Goal: Complete application form: Complete application form

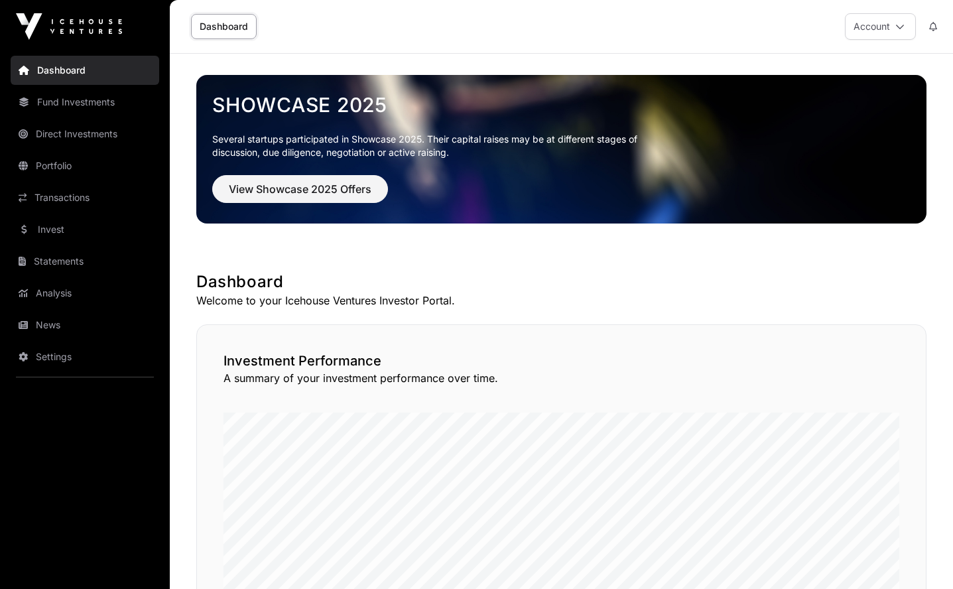
click at [366, 188] on span "View Showcase 2025 Offers" at bounding box center [300, 189] width 143 height 16
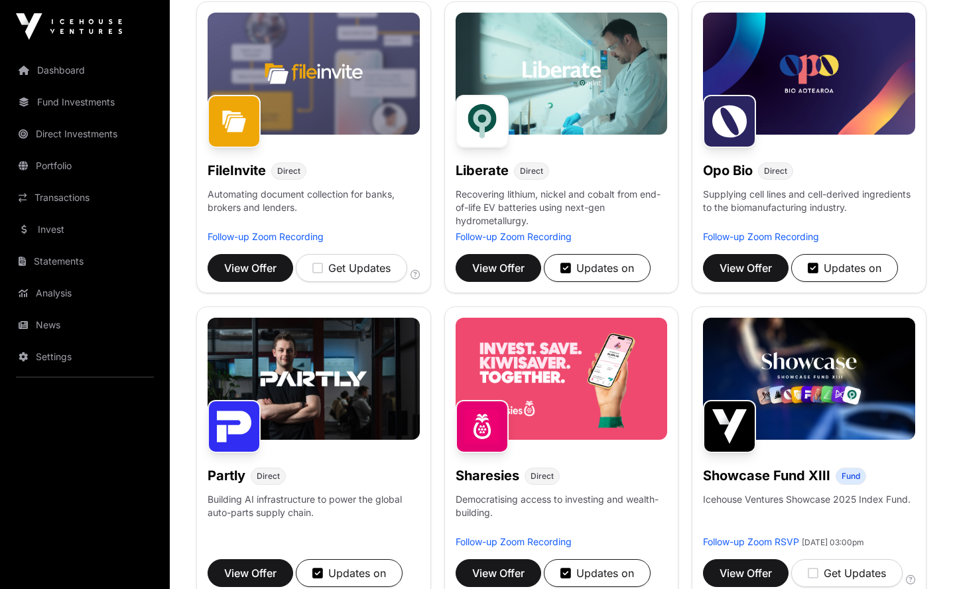
scroll to position [511, 0]
click at [753, 259] on button "View Offer" at bounding box center [746, 268] width 86 height 28
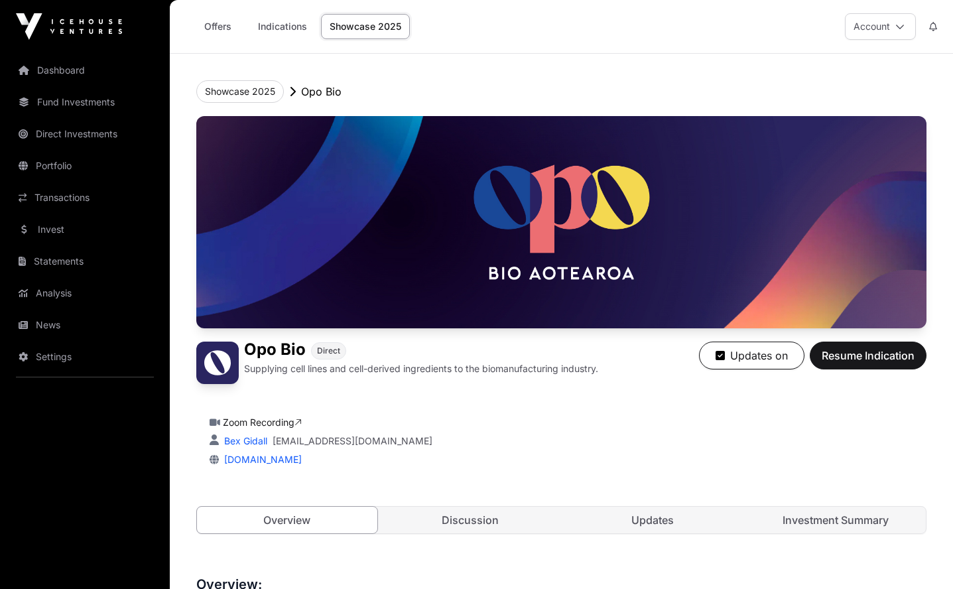
click at [253, 34] on link "Indications" at bounding box center [282, 26] width 66 height 25
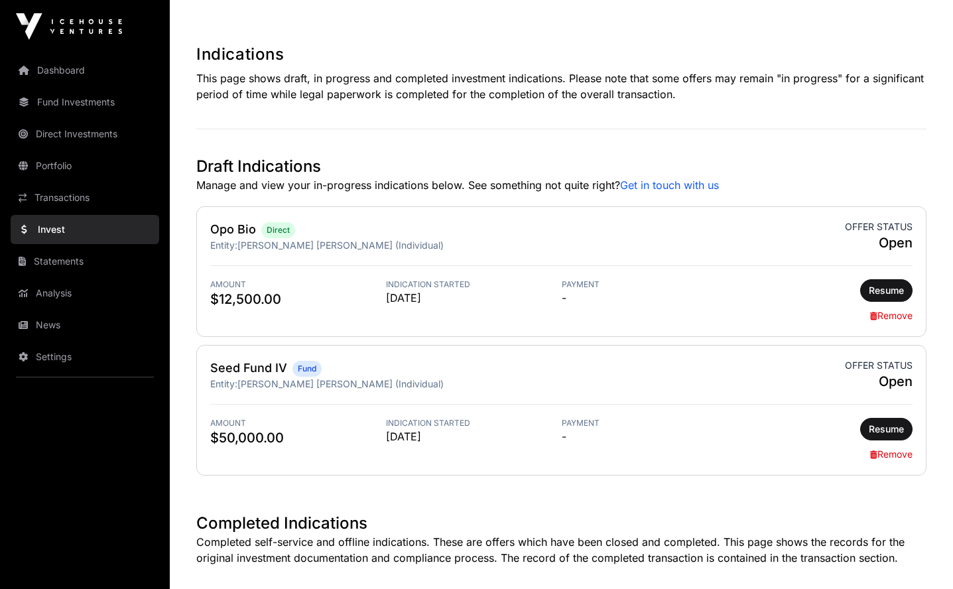
scroll to position [237, 0]
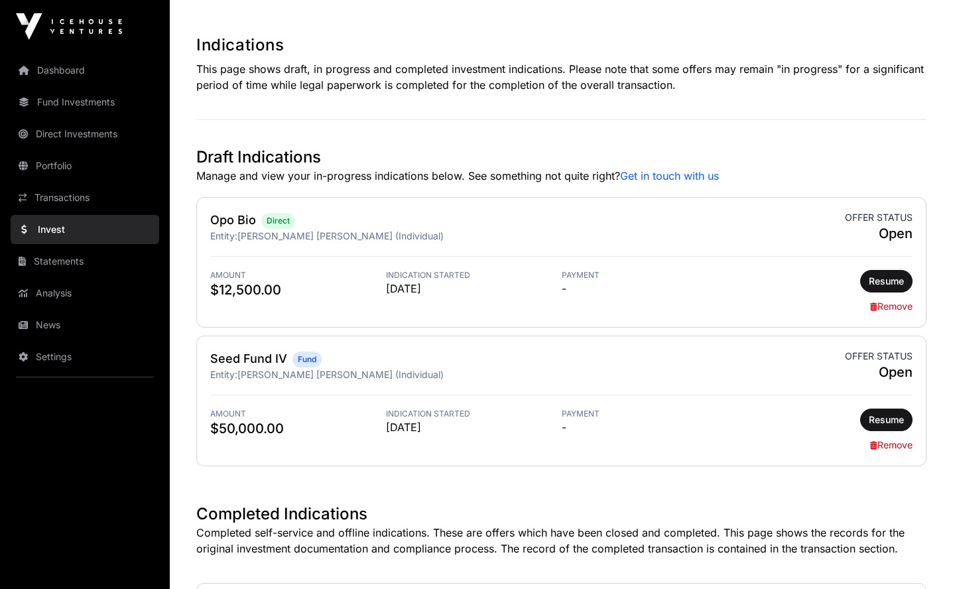
click at [883, 287] on span "Resume" at bounding box center [886, 280] width 35 height 13
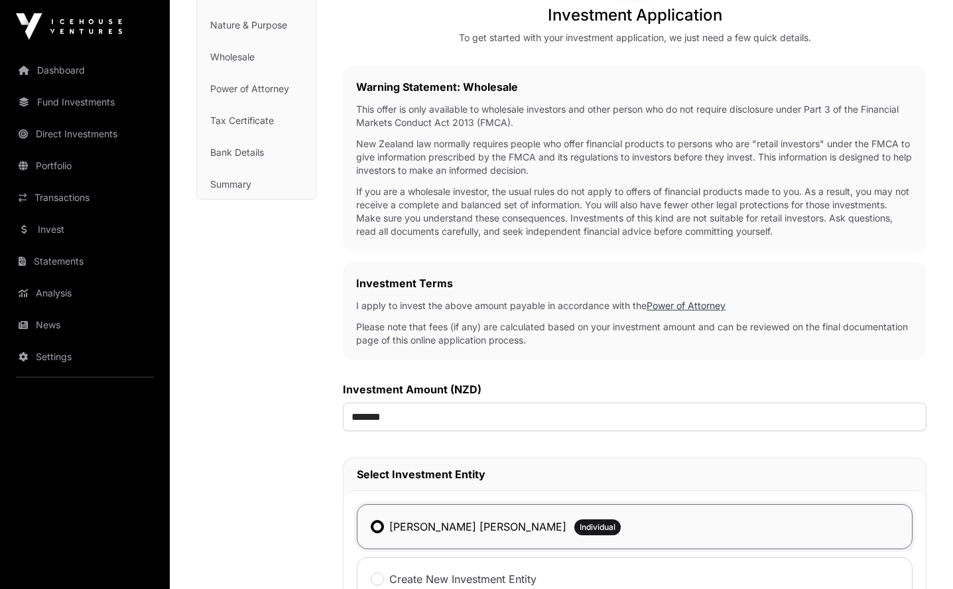
scroll to position [261, 0]
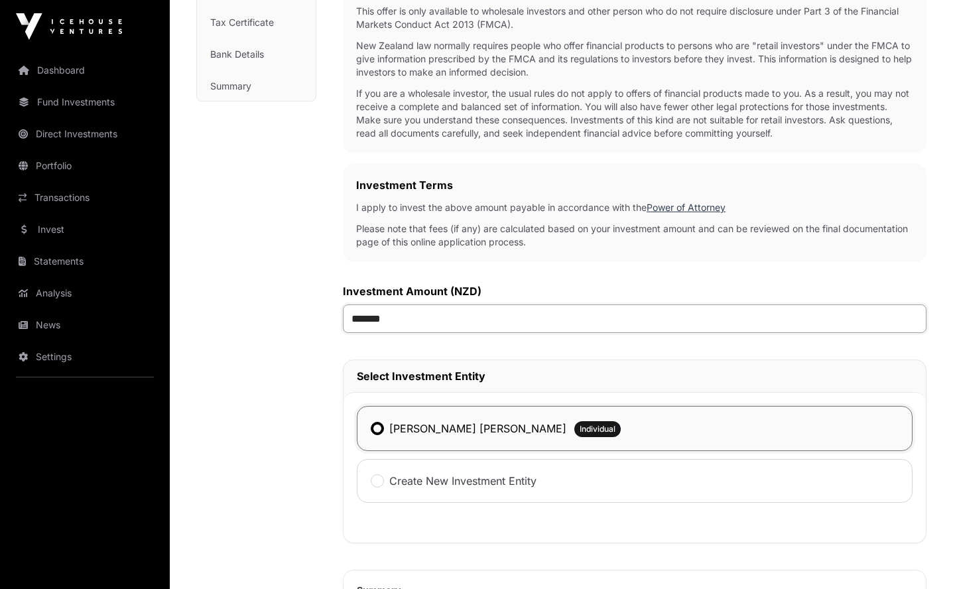
drag, startPoint x: 414, startPoint y: 326, endPoint x: 341, endPoint y: 326, distance: 72.9
click at [341, 326] on div "Investment Investment AML Nature & Purpose Wholesale Power of Attorney Tax Cert…" at bounding box center [561, 349] width 730 height 997
type input "*******"
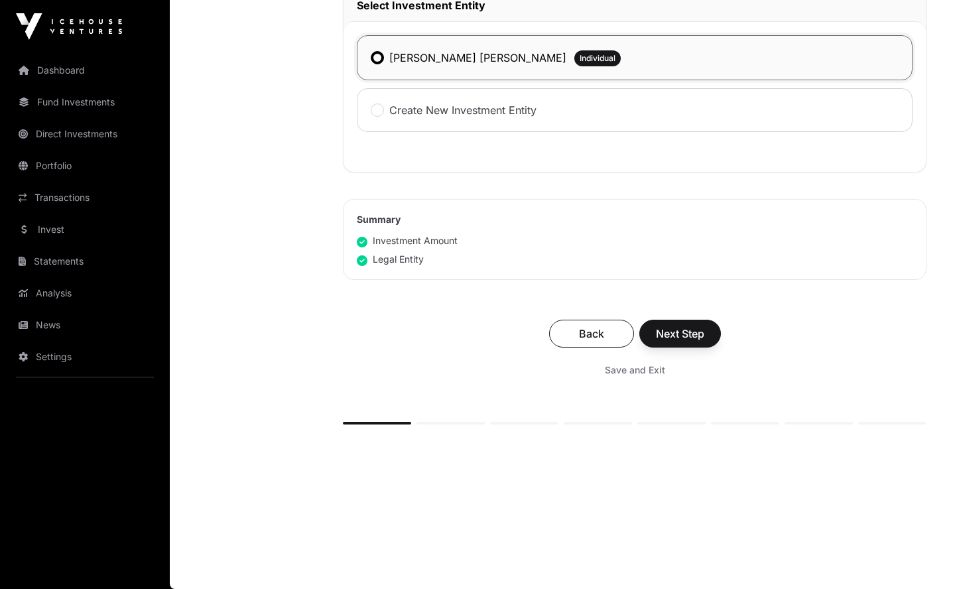
scroll to position [634, 0]
click at [710, 331] on button "Next Step" at bounding box center [680, 334] width 82 height 28
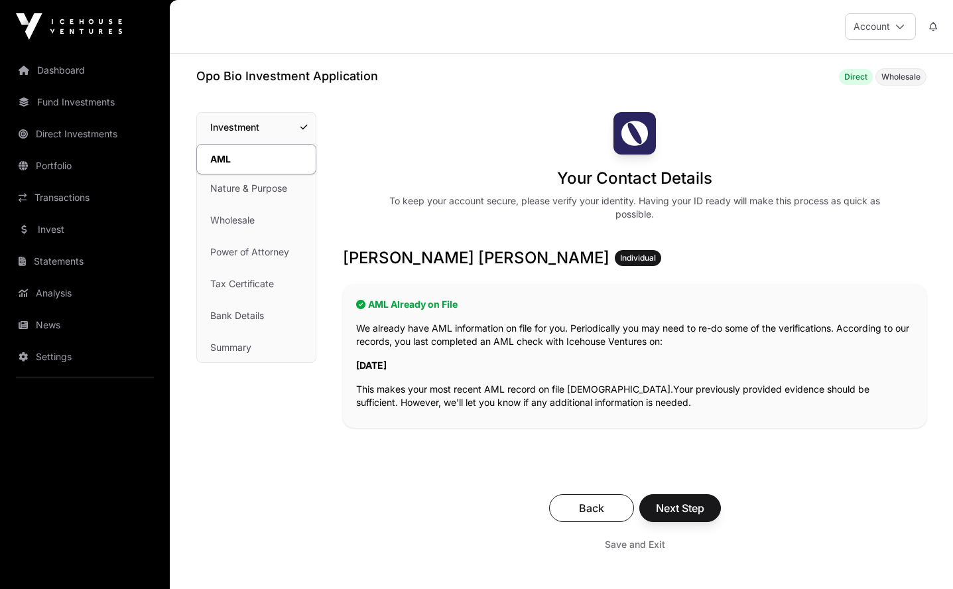
click at [675, 501] on span "Next Step" at bounding box center [680, 508] width 48 height 16
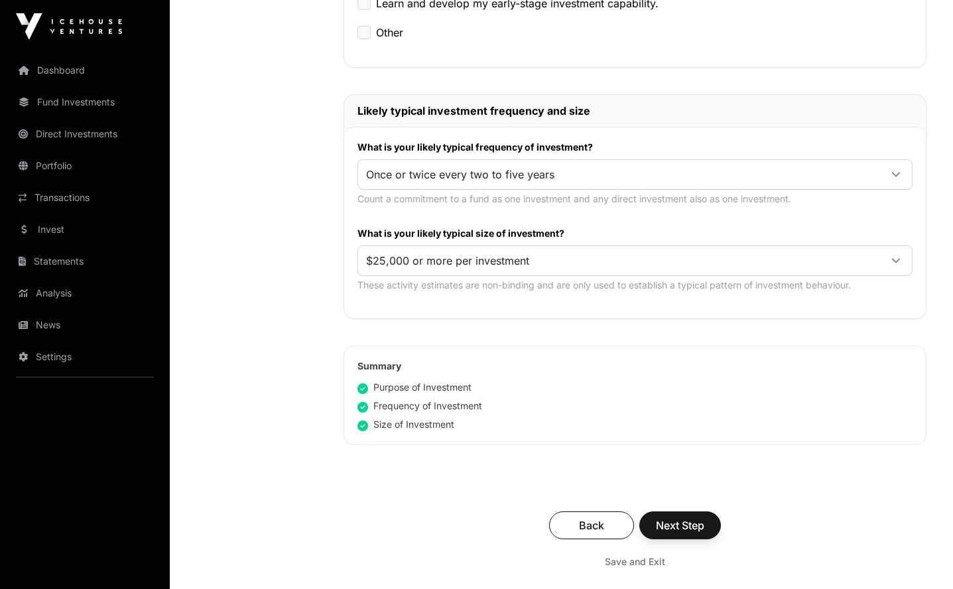
scroll to position [611, 0]
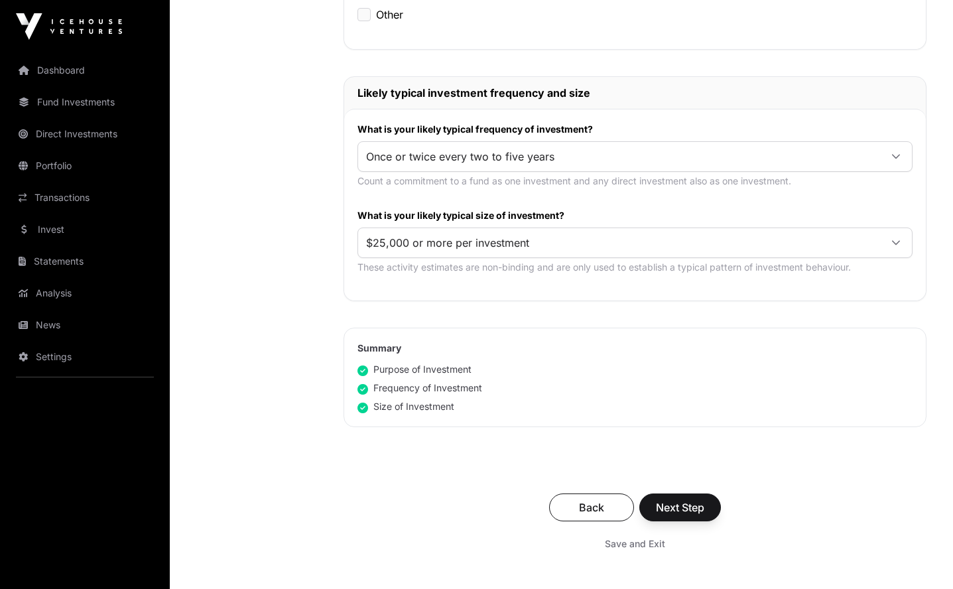
click at [695, 503] on span "Next Step" at bounding box center [680, 507] width 48 height 16
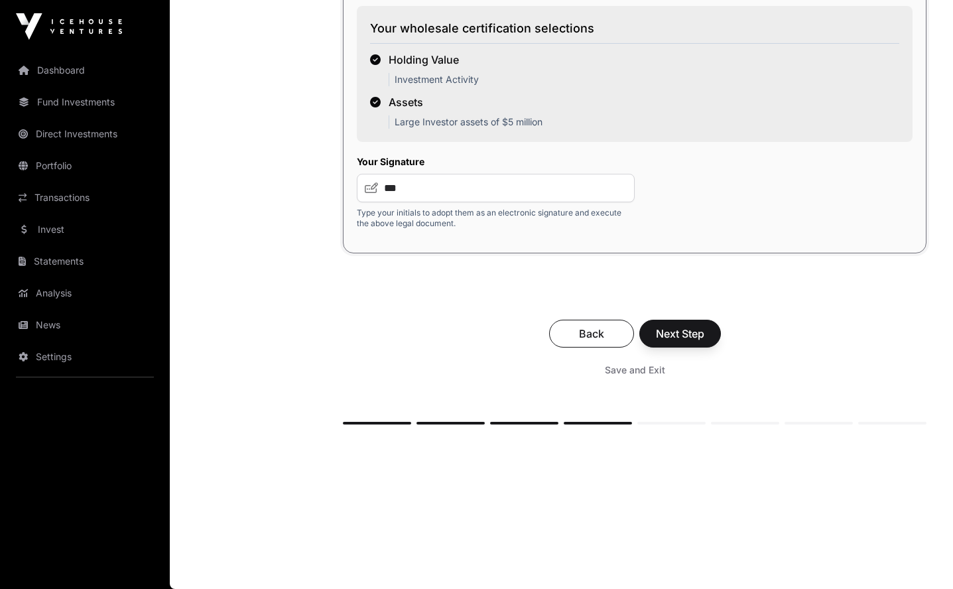
scroll to position [2344, 0]
click at [695, 341] on button "Next Step" at bounding box center [680, 334] width 82 height 28
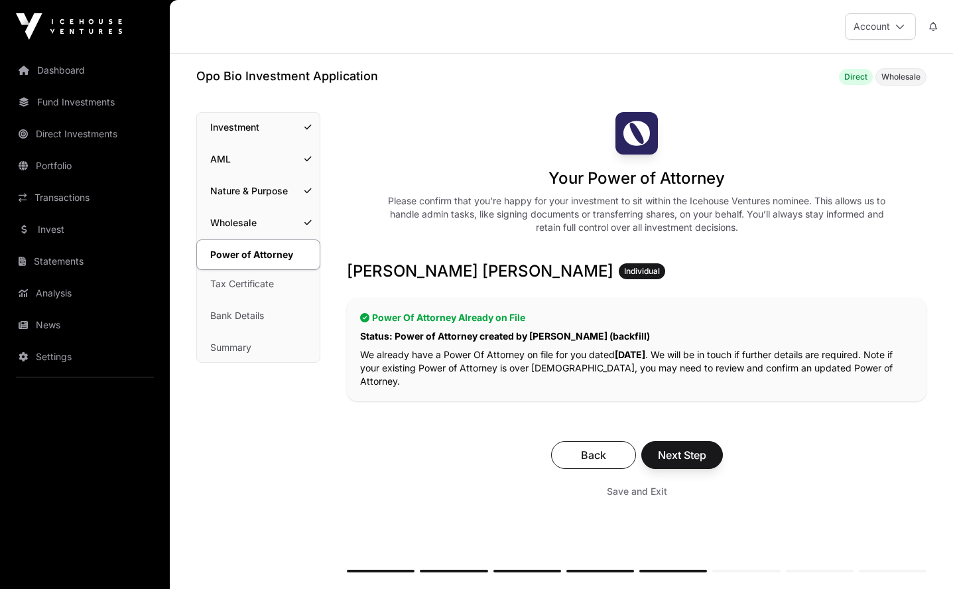
scroll to position [17, 0]
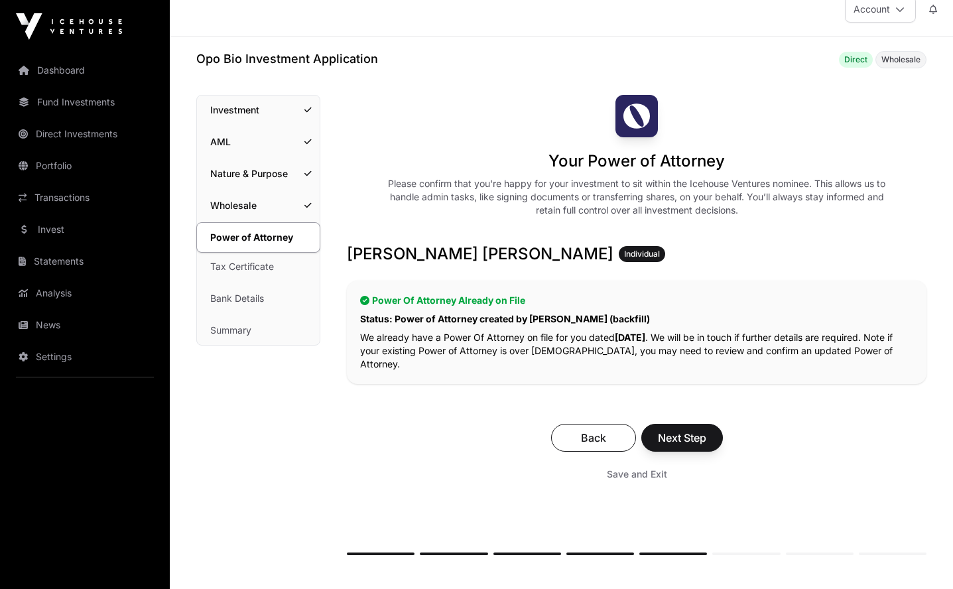
click at [680, 430] on span "Next Step" at bounding box center [682, 438] width 48 height 16
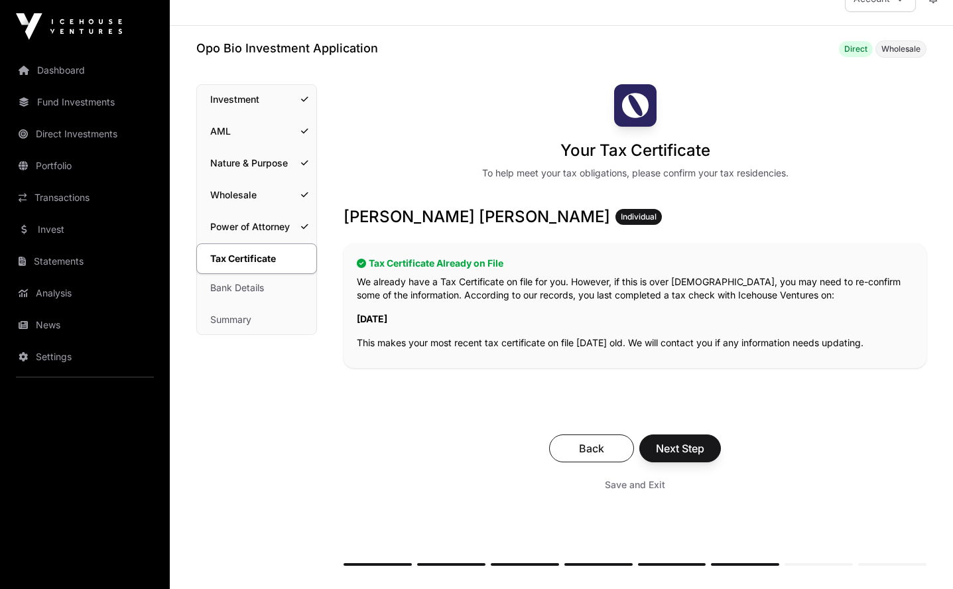
scroll to position [42, 0]
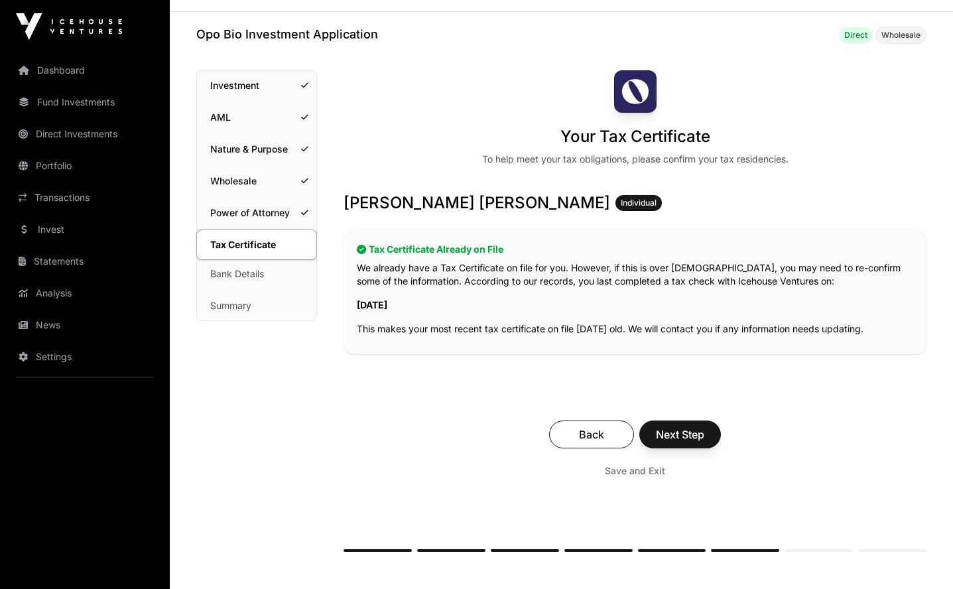
click at [699, 416] on div "Back Next Step Save and Exit" at bounding box center [634, 451] width 583 height 89
click at [693, 429] on span "Next Step" at bounding box center [680, 434] width 48 height 16
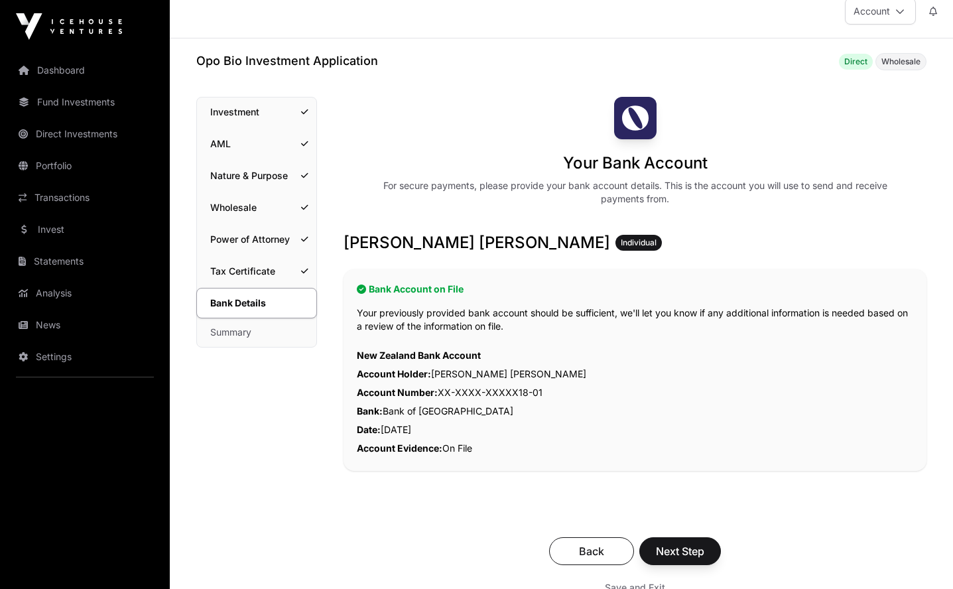
scroll to position [24, 0]
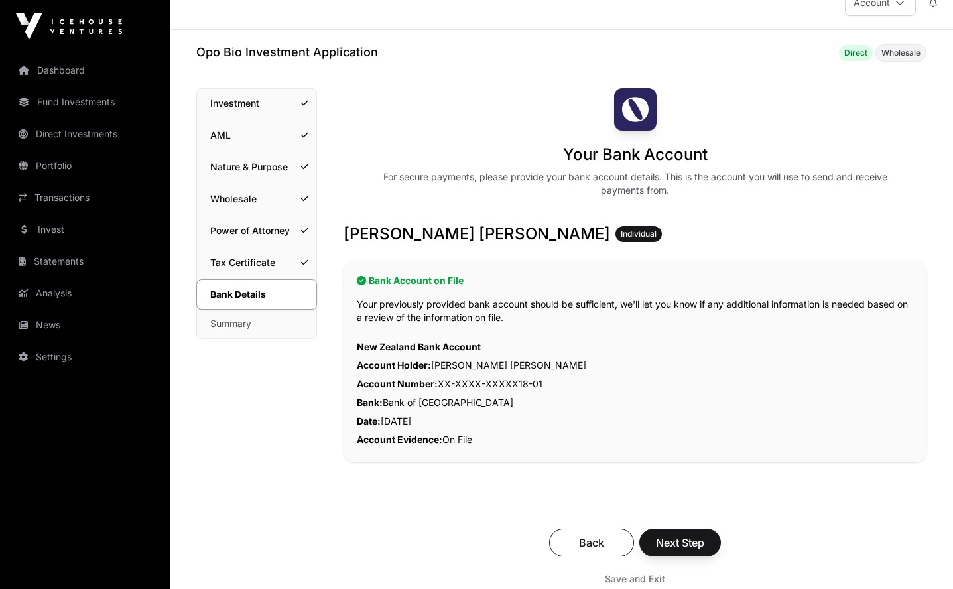
click at [681, 540] on span "Next Step" at bounding box center [680, 542] width 48 height 16
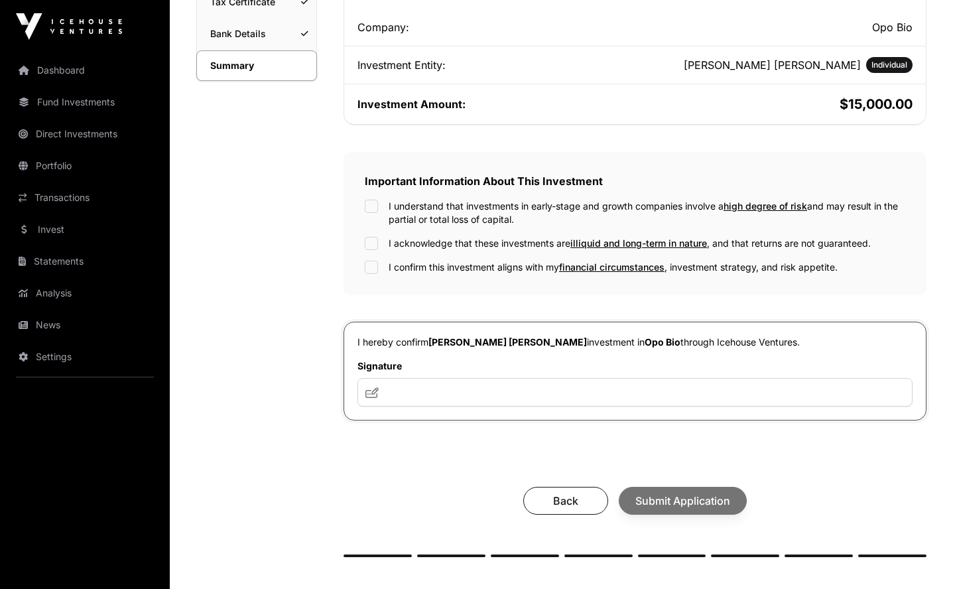
scroll to position [308, 0]
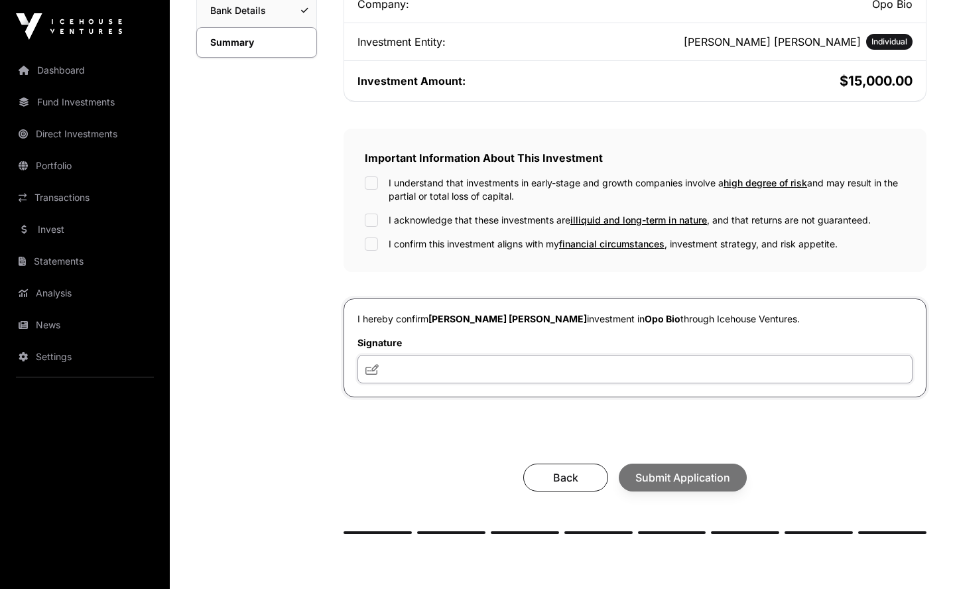
click at [551, 371] on input "text" at bounding box center [634, 369] width 555 height 29
click at [367, 190] on div "I understand that investments in early-stage and growth companies involve a hig…" at bounding box center [635, 189] width 540 height 27
click at [436, 362] on input "text" at bounding box center [634, 369] width 555 height 29
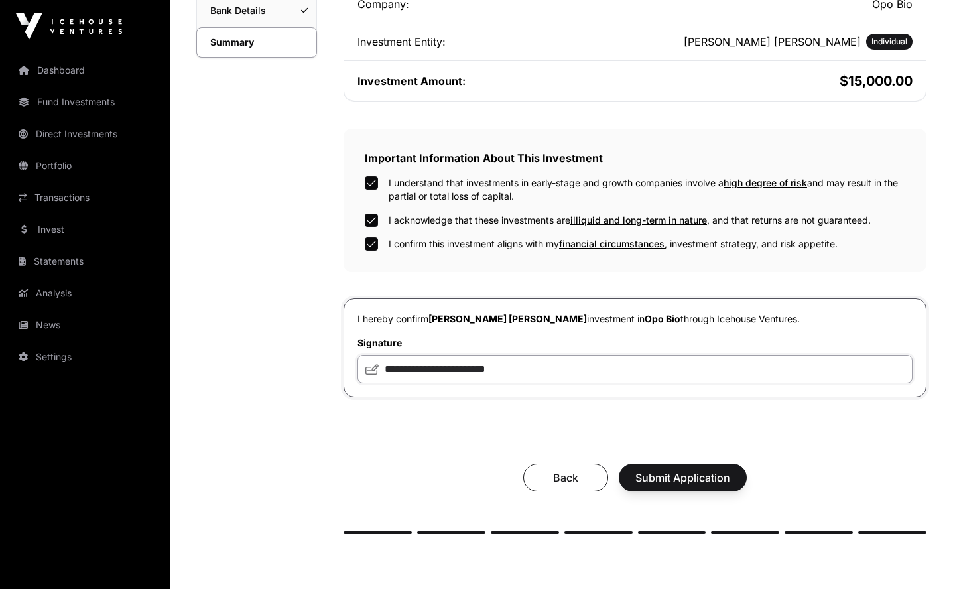
type input "**********"
click at [690, 482] on span "Submit Application" at bounding box center [682, 477] width 95 height 16
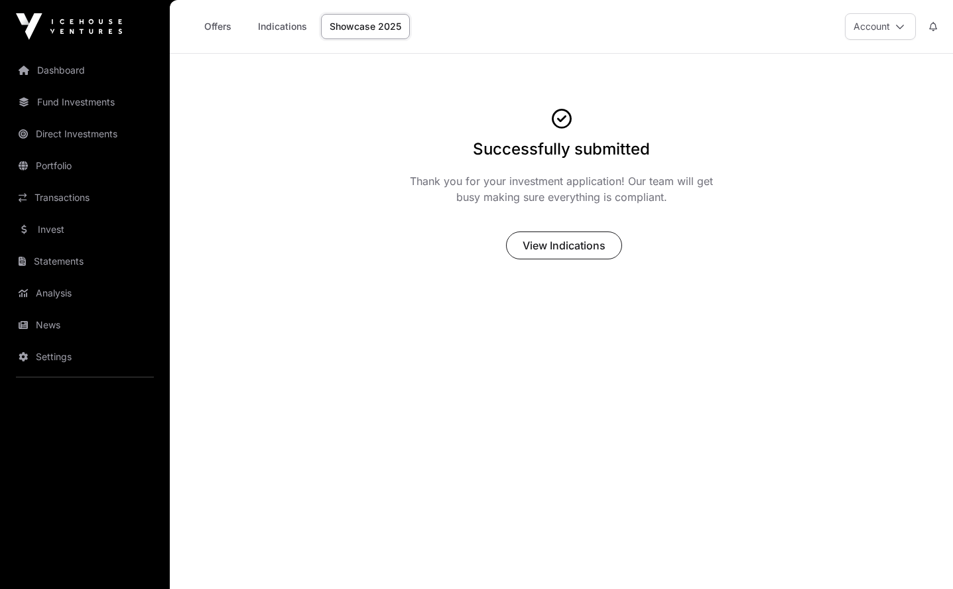
click at [578, 249] on span "View Indications" at bounding box center [563, 245] width 83 height 16
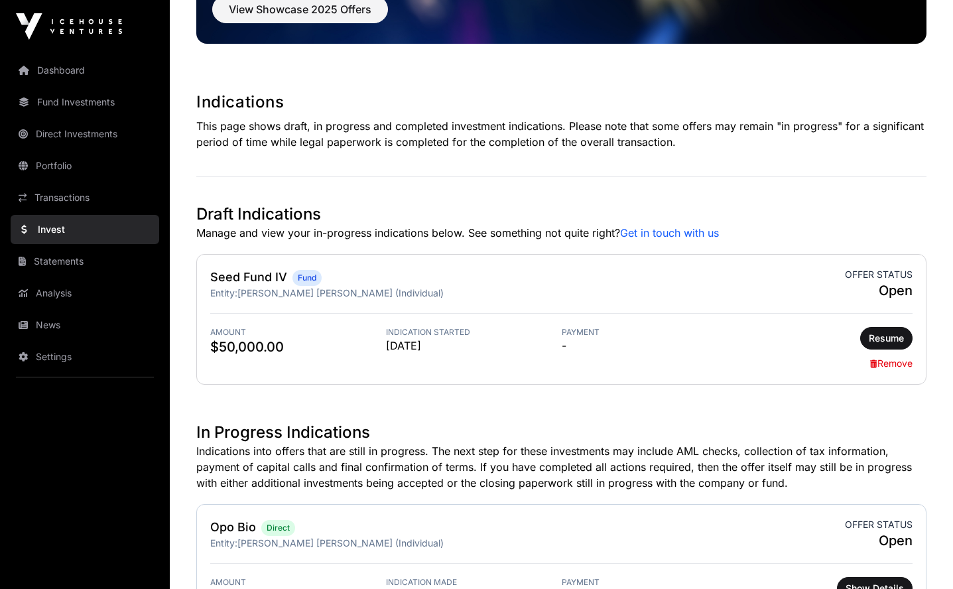
scroll to position [232, 0]
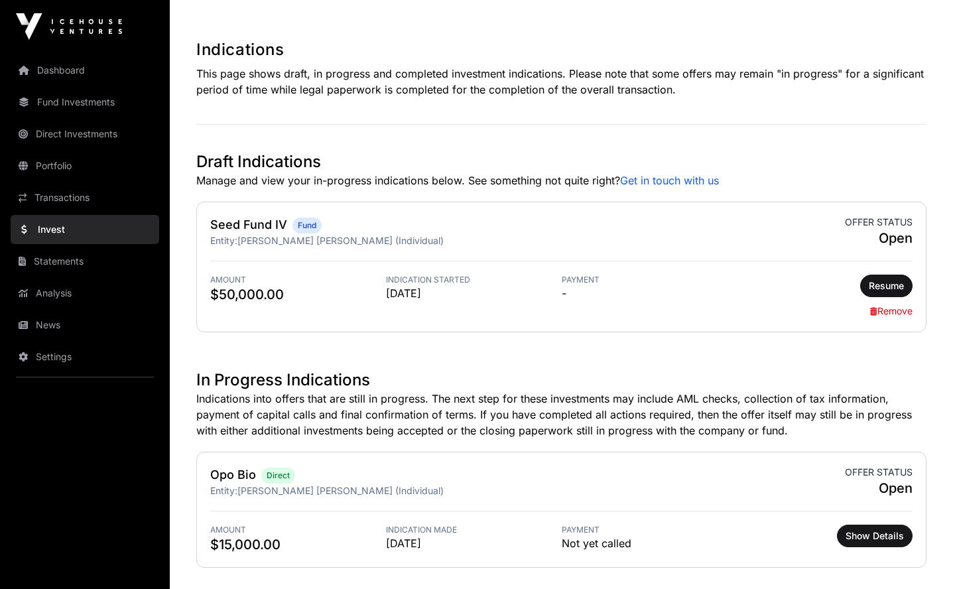
click at [890, 284] on span "Resume" at bounding box center [886, 285] width 35 height 13
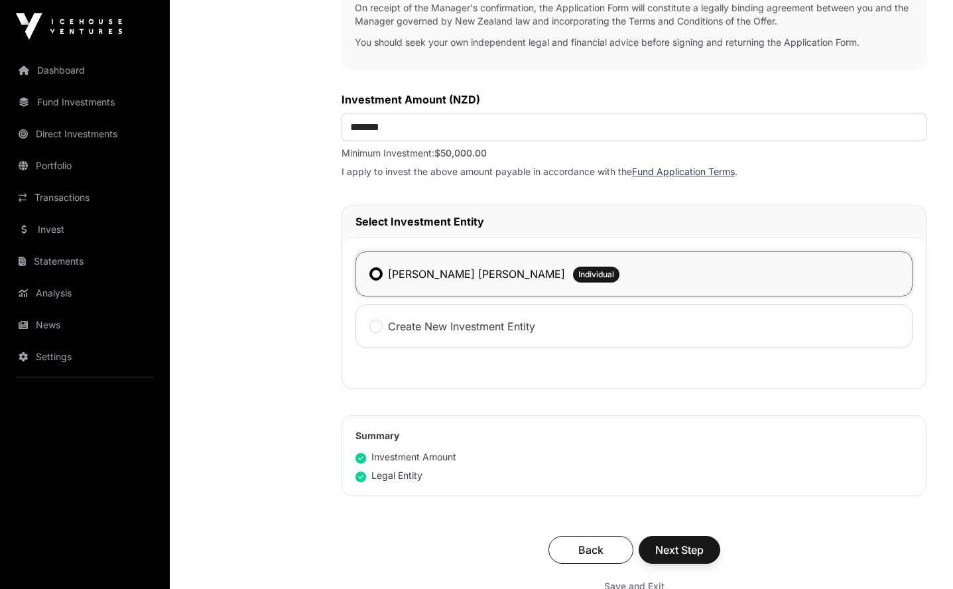
scroll to position [511, 0]
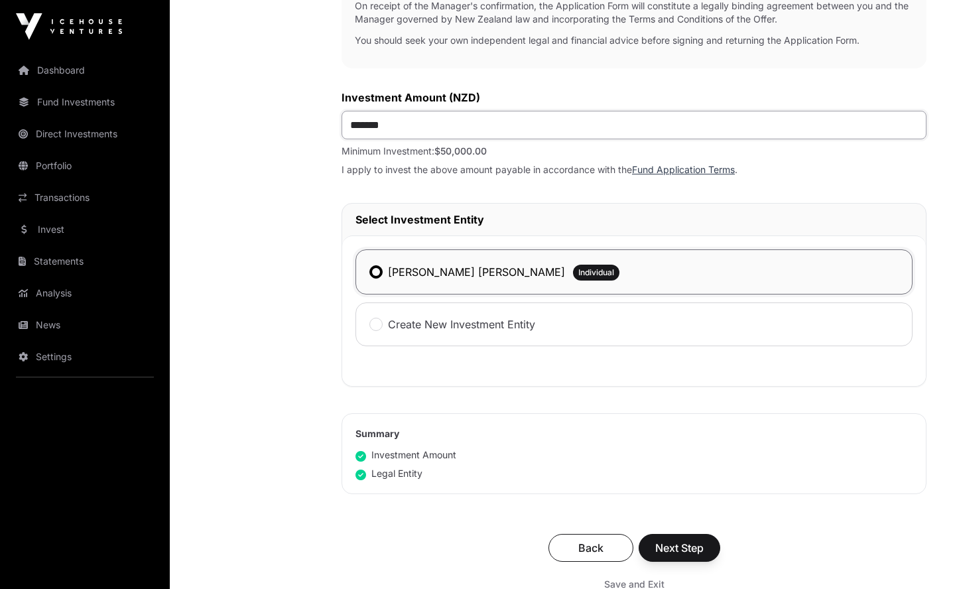
click at [365, 129] on input "*******" at bounding box center [633, 125] width 585 height 29
type input "*******"
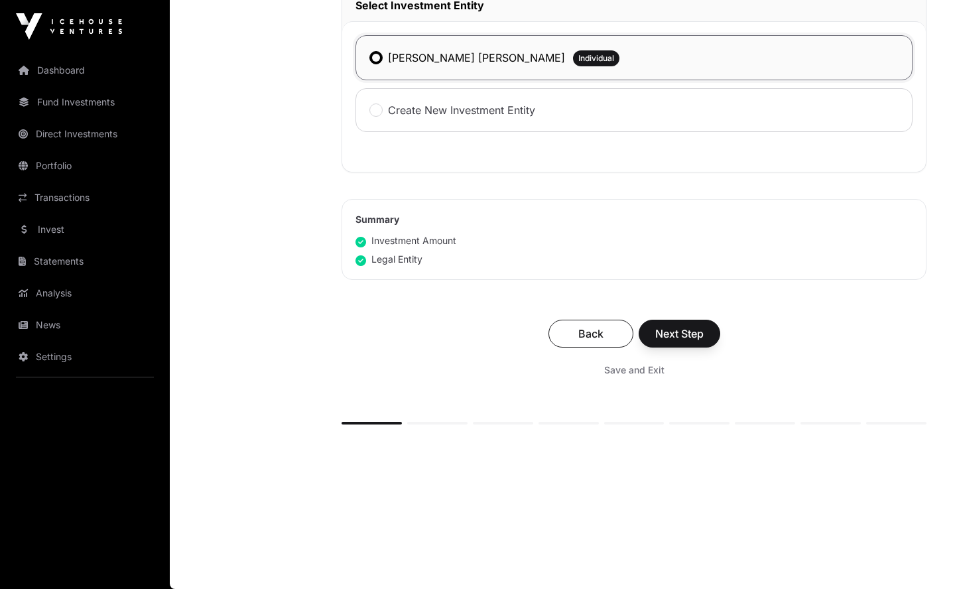
scroll to position [727, 0]
click at [672, 332] on span "Next Step" at bounding box center [679, 334] width 48 height 16
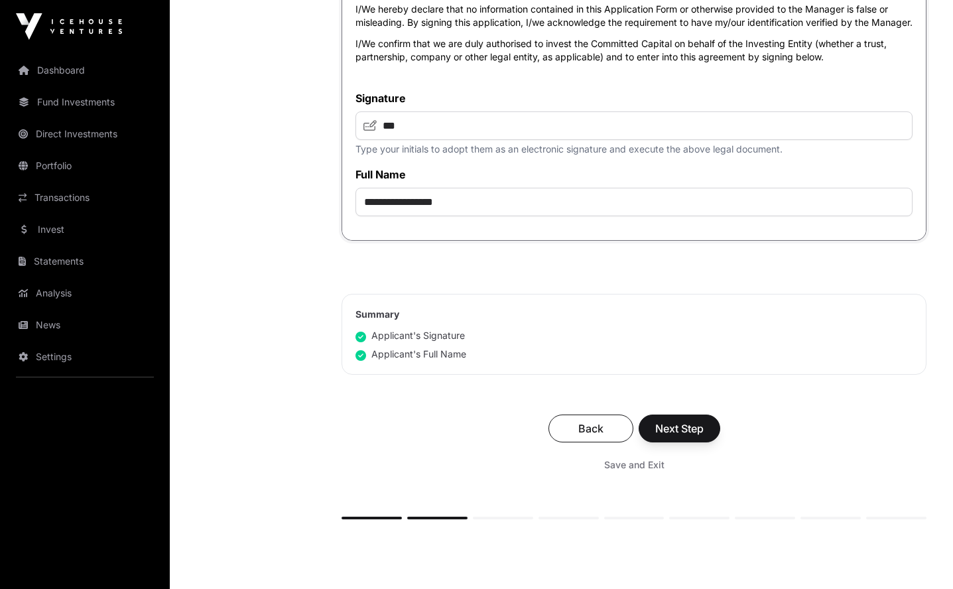
scroll to position [3373, 0]
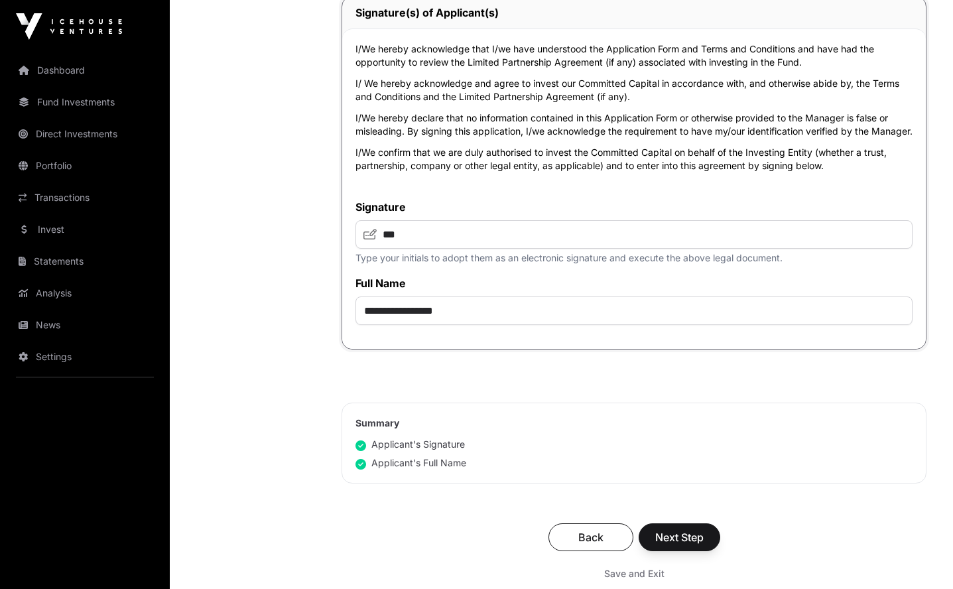
click at [678, 545] on span "Next Step" at bounding box center [679, 537] width 48 height 16
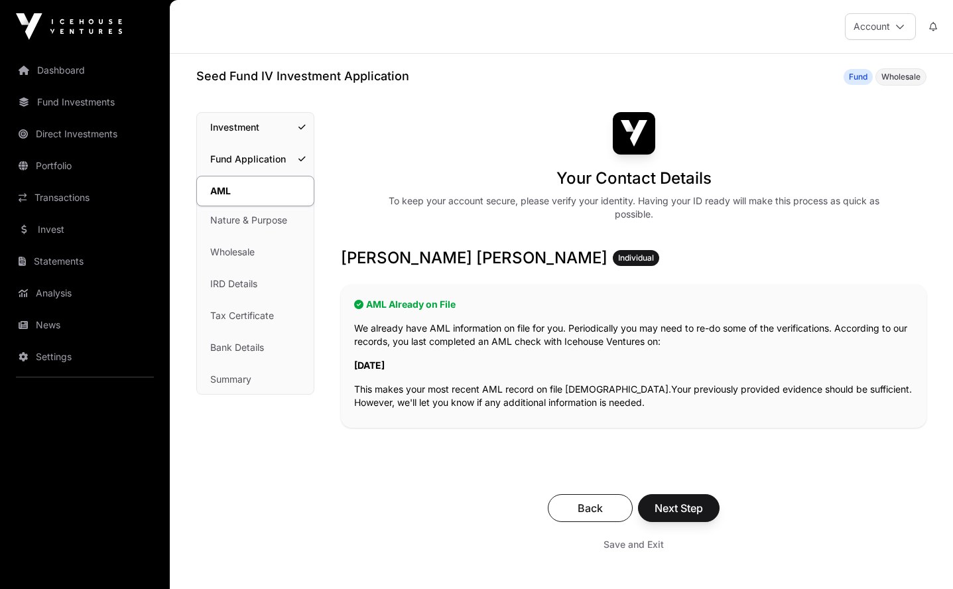
click at [688, 505] on span "Next Step" at bounding box center [678, 508] width 48 height 16
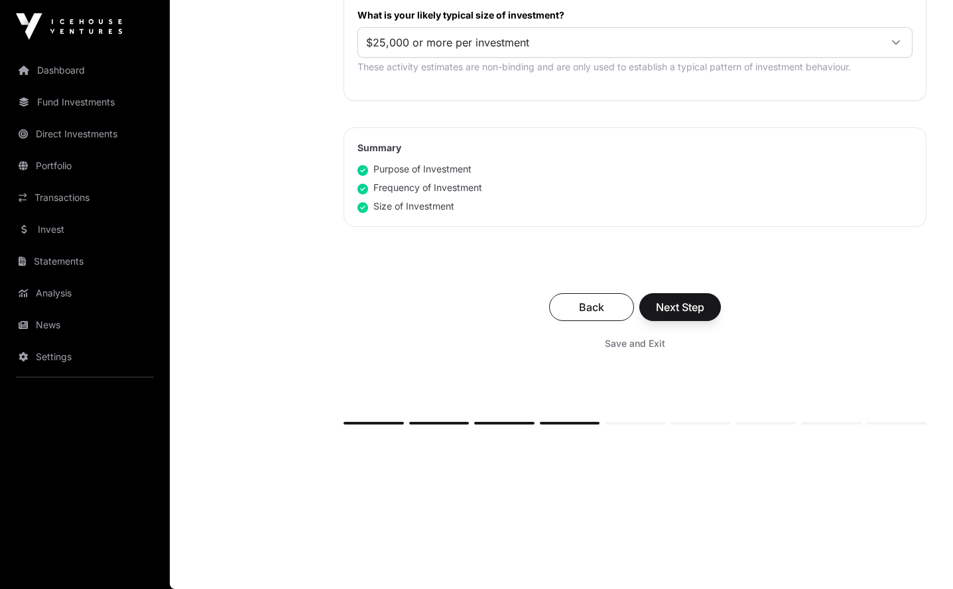
scroll to position [811, 0]
click at [684, 306] on span "Next Step" at bounding box center [680, 307] width 48 height 16
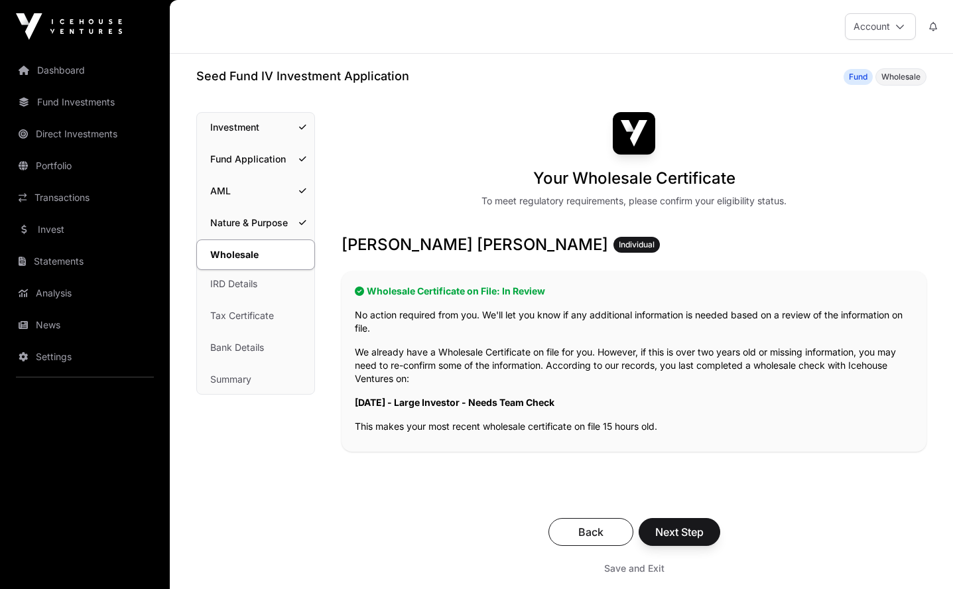
click at [670, 529] on span "Next Step" at bounding box center [679, 532] width 48 height 16
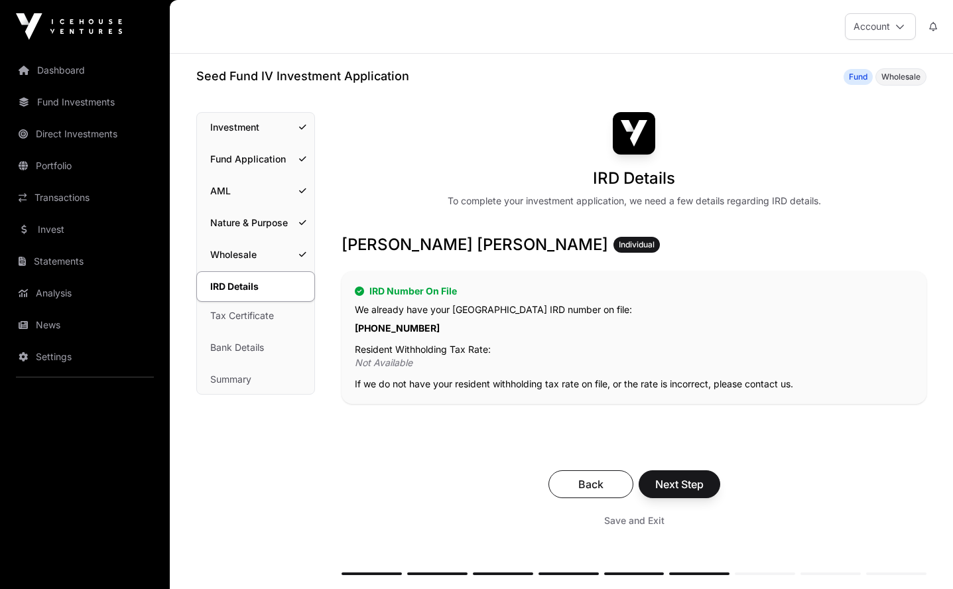
click at [691, 487] on span "Next Step" at bounding box center [679, 484] width 48 height 16
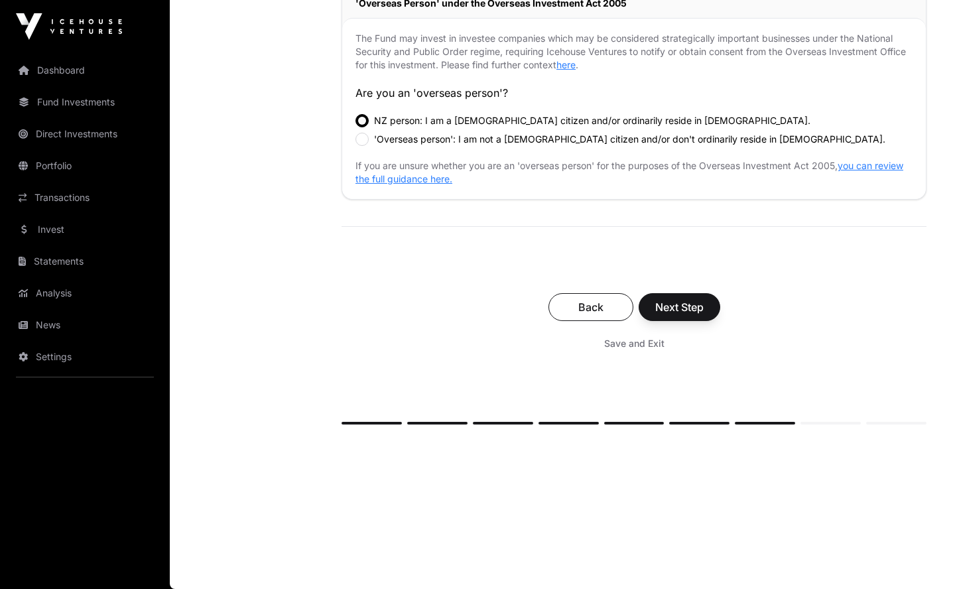
scroll to position [434, 0]
click at [669, 310] on span "Next Step" at bounding box center [679, 307] width 48 height 16
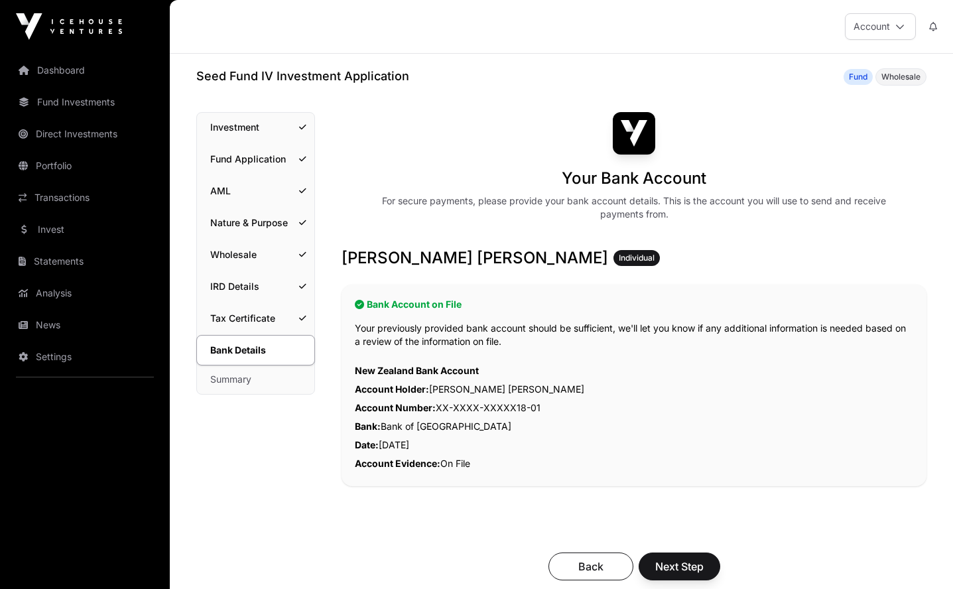
click at [674, 562] on span "Next Step" at bounding box center [679, 566] width 48 height 16
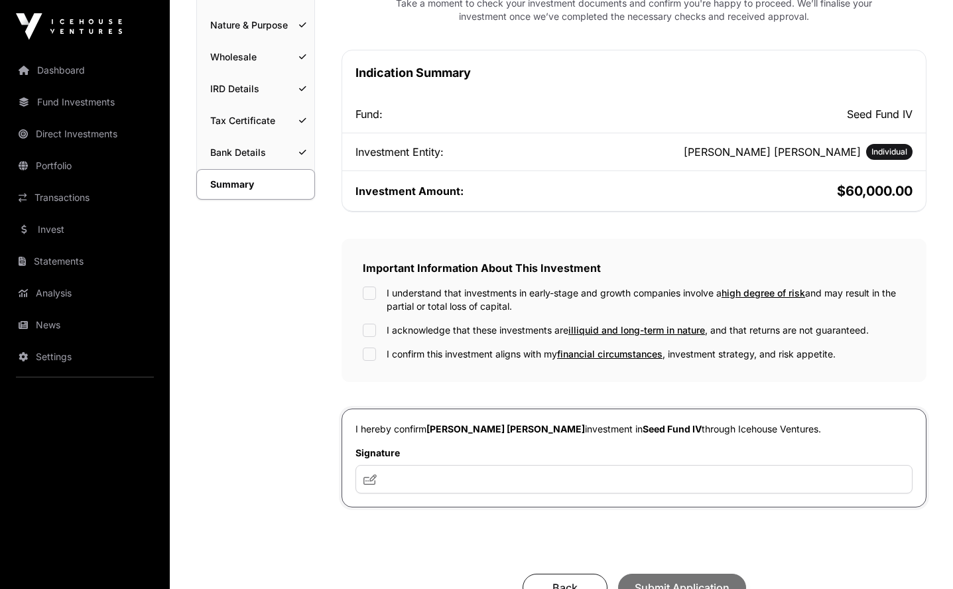
scroll to position [281, 0]
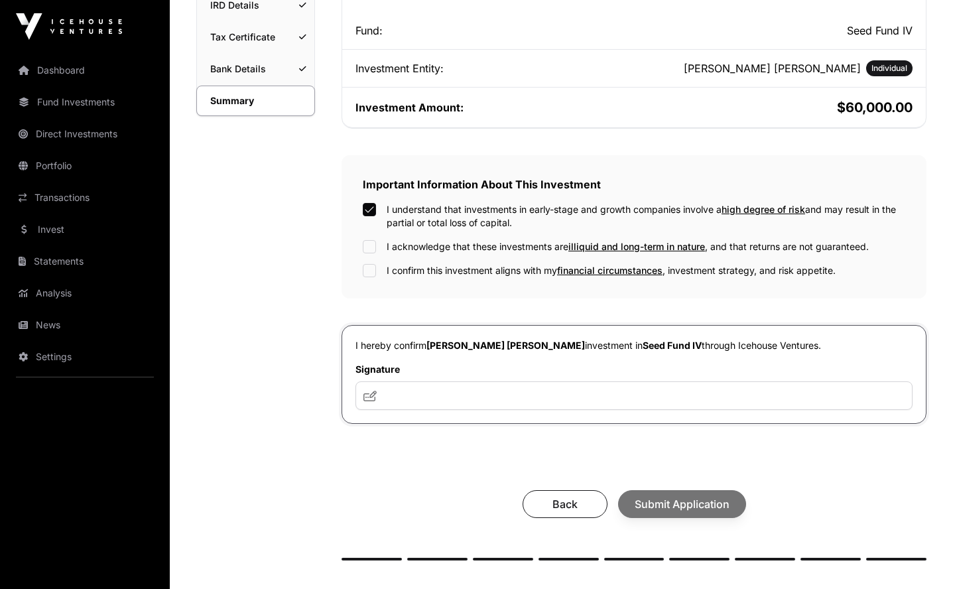
click at [369, 235] on div "I understand that investments in early-stage and growth companies involve a hig…" at bounding box center [634, 240] width 542 height 74
click at [369, 278] on div "Important Information About This Investment I understand that investments in ea…" at bounding box center [633, 226] width 585 height 143
click at [408, 394] on input "text" at bounding box center [633, 395] width 557 height 29
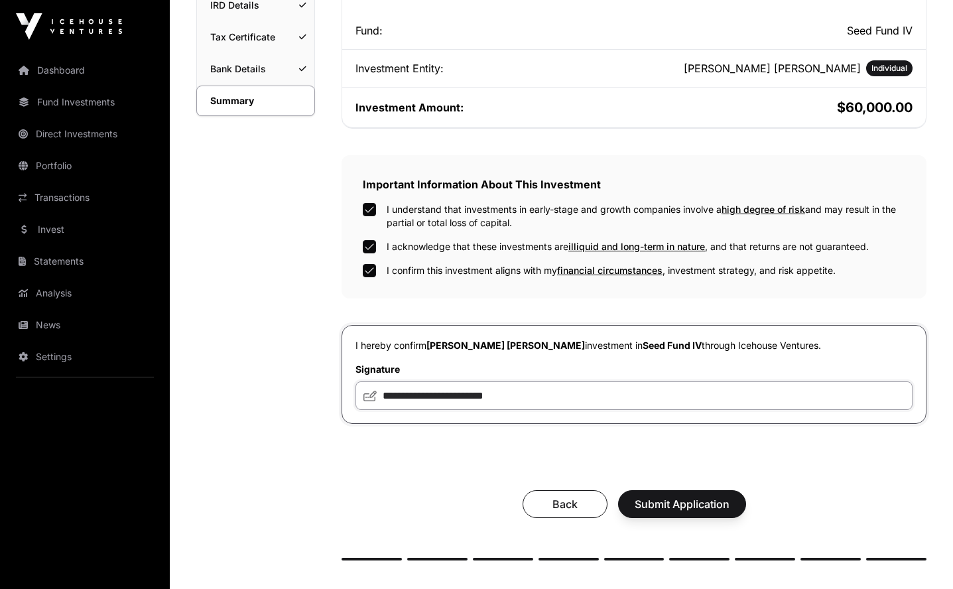
type input "**********"
click at [648, 503] on span "Submit Application" at bounding box center [681, 504] width 95 height 16
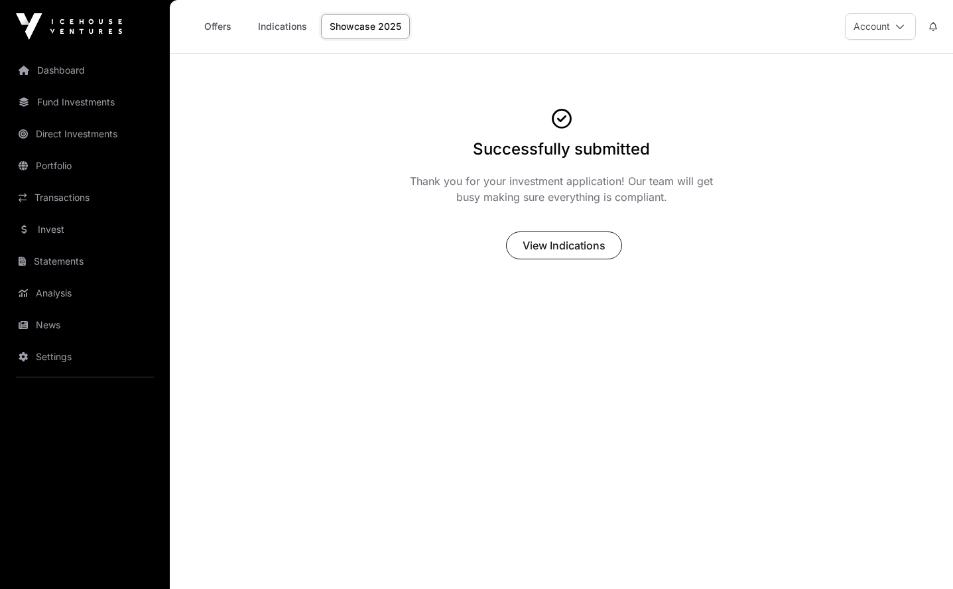
click at [597, 245] on span "View Indications" at bounding box center [563, 245] width 83 height 16
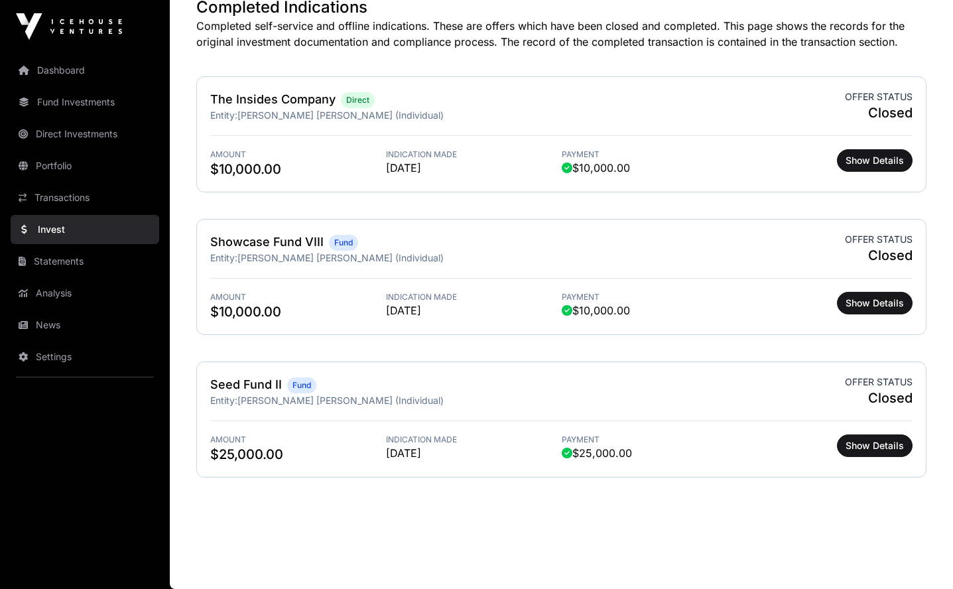
scroll to position [756, 0]
